Goal: Check status: Check status

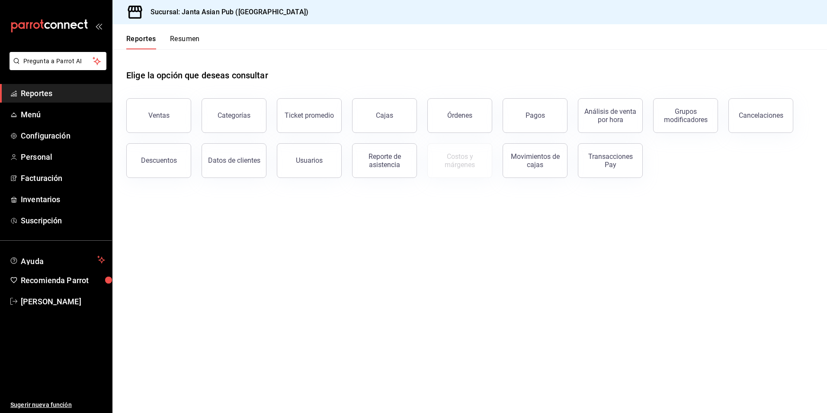
click at [379, 167] on div "Reporte de asistencia" at bounding box center [385, 160] width 54 height 16
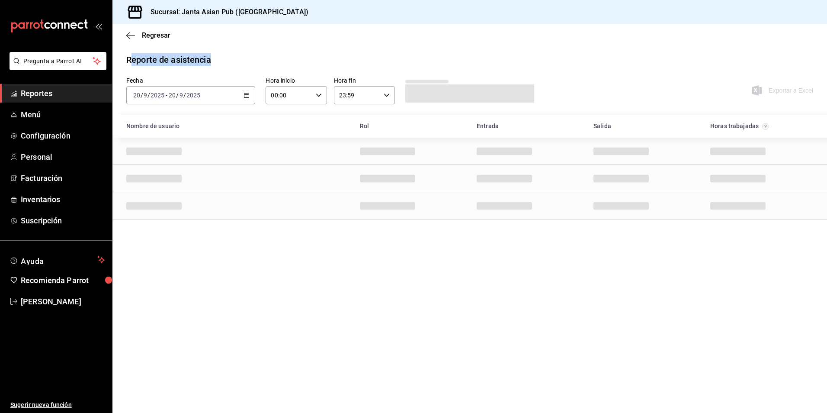
drag, startPoint x: 132, startPoint y: 61, endPoint x: 210, endPoint y: 63, distance: 78.3
click at [210, 63] on div "Reporte de asistencia" at bounding box center [168, 59] width 85 height 13
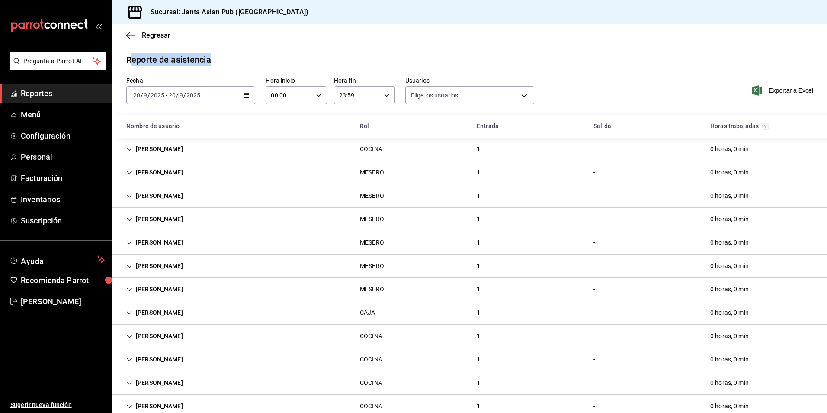
type input "0ce81fc3-f329-4ae3-8004-088a30f20492,1e181a7a-d990-4121-8841-349673544ea7,5189f…"
click at [376, 55] on div "Reporte de asistencia" at bounding box center [469, 59] width 687 height 13
click at [201, 91] on div "2025-09-20 20 / 9 / 2025 - 2025-09-20 20 / 9 / 2025" at bounding box center [190, 95] width 129 height 18
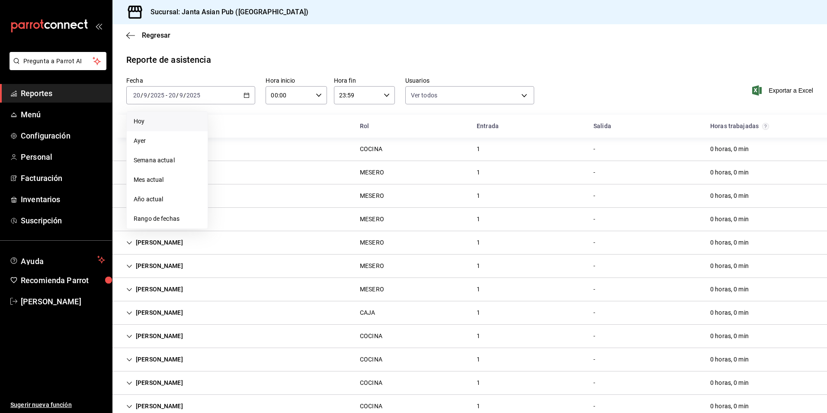
click at [165, 119] on span "Hoy" at bounding box center [167, 121] width 67 height 9
click at [385, 148] on div "COCINA" at bounding box center [371, 149] width 36 height 16
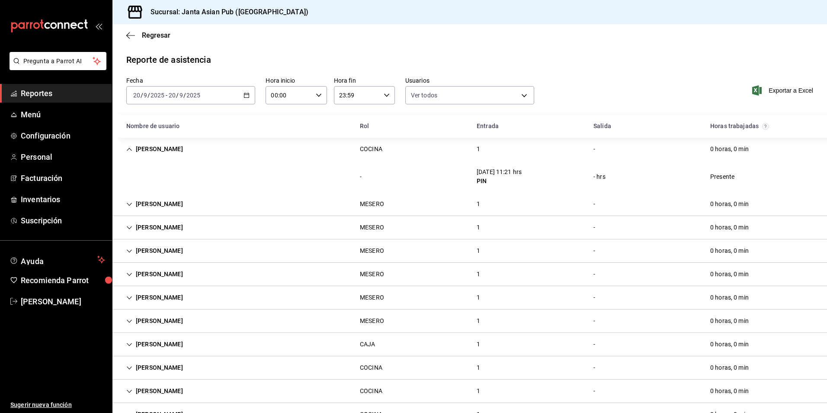
click at [385, 148] on div "COCINA" at bounding box center [371, 149] width 36 height 16
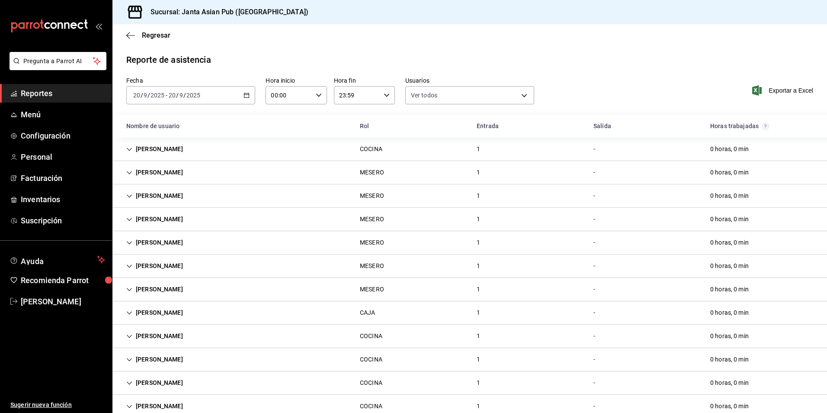
click at [374, 168] on div "MESERO" at bounding box center [372, 172] width 24 height 9
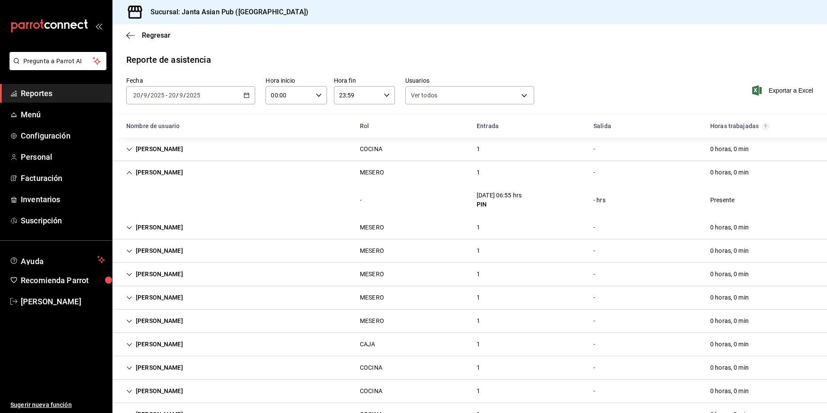
click at [374, 171] on div "MESERO" at bounding box center [372, 172] width 24 height 9
